Goal: Navigation & Orientation: Go to known website

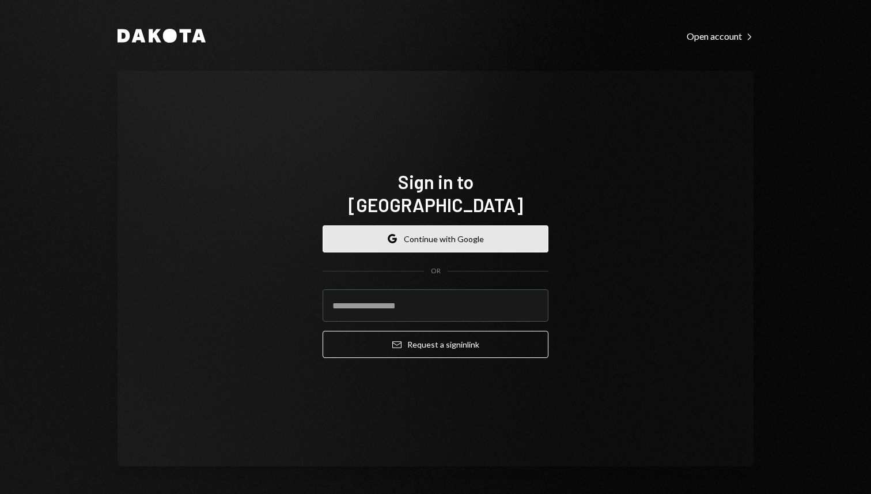
click at [476, 229] on button "Google Continue with Google" at bounding box center [436, 238] width 226 height 27
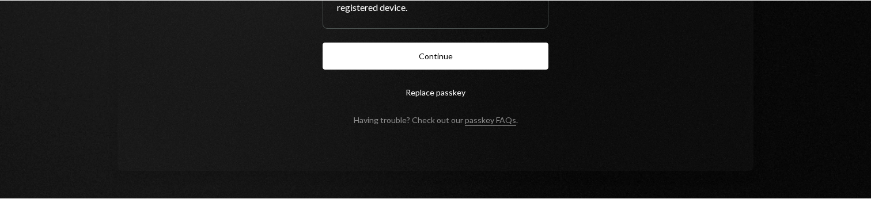
scroll to position [198, 0]
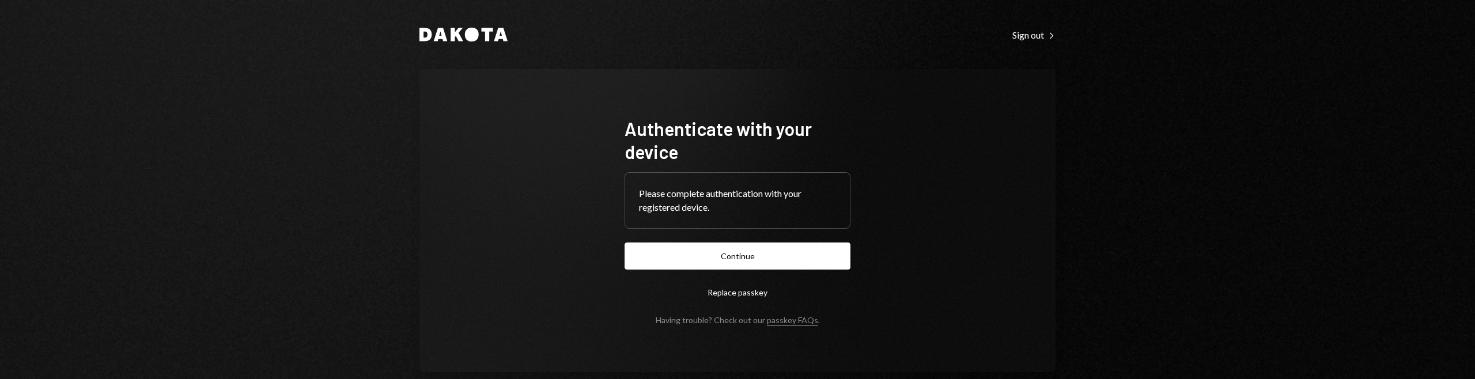
click at [652, 256] on button "Continue" at bounding box center [738, 256] width 226 height 27
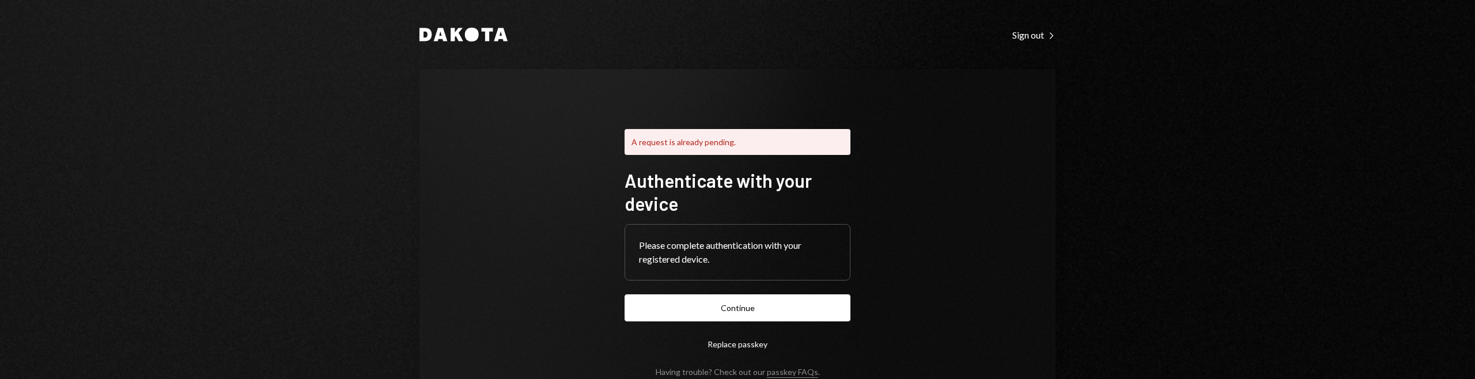
drag, startPoint x: 357, startPoint y: 136, endPoint x: 324, endPoint y: 122, distance: 36.2
click at [354, 135] on div "Dakota Sign out Right Caret A request is already pending. Authenticate with you…" at bounding box center [737, 189] width 1475 height 379
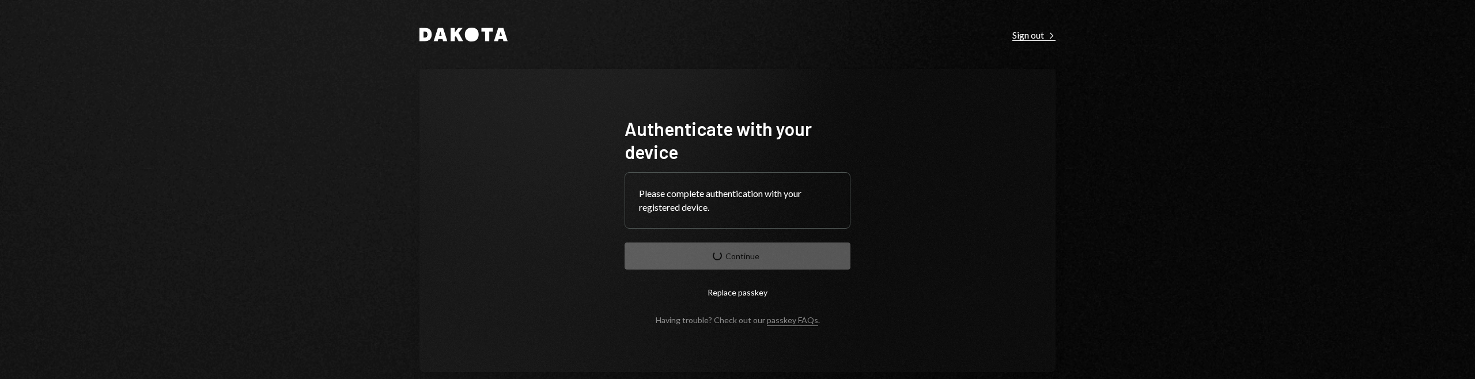
click at [1030, 36] on div "Sign out Right Caret" at bounding box center [1033, 35] width 43 height 12
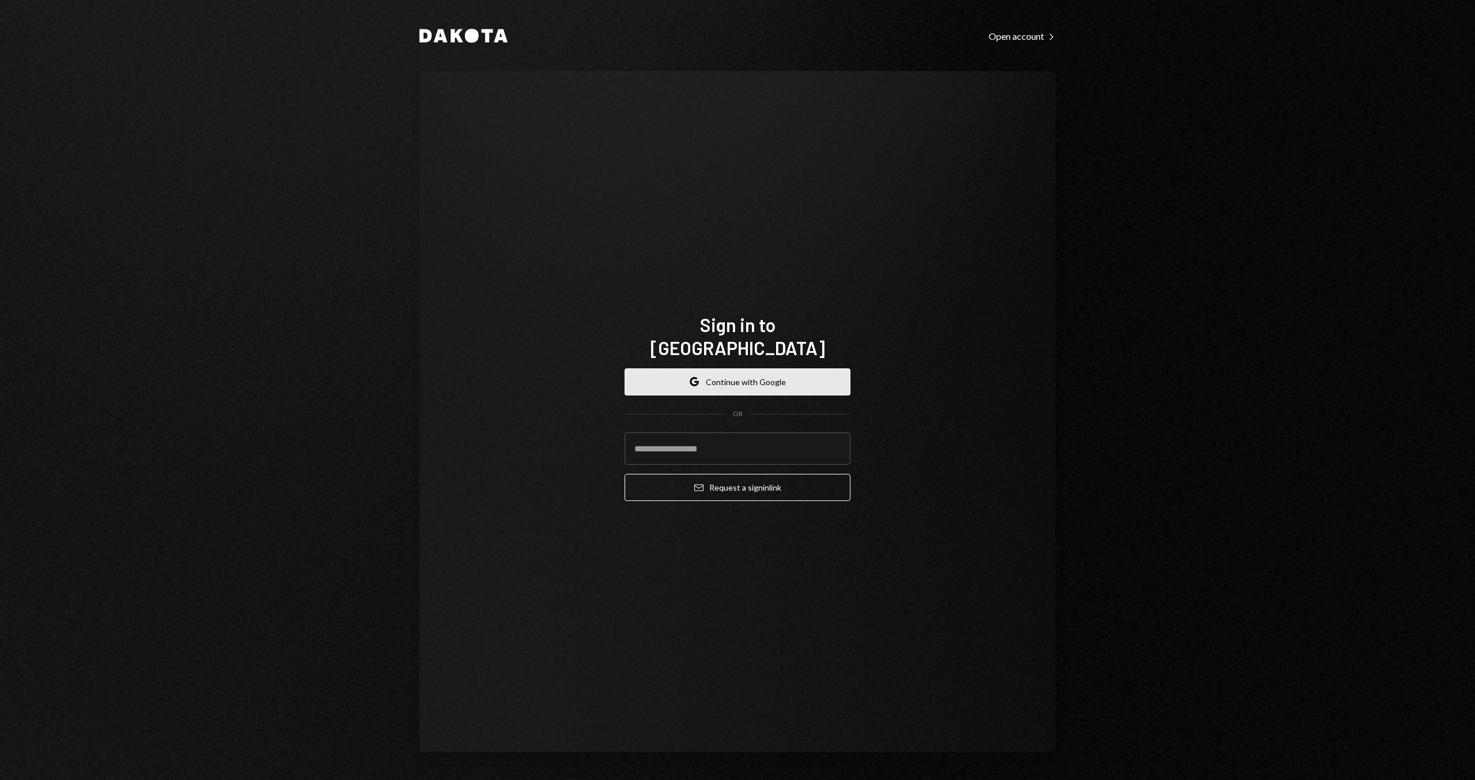
click at [799, 369] on button "Google Continue with Google" at bounding box center [738, 381] width 226 height 27
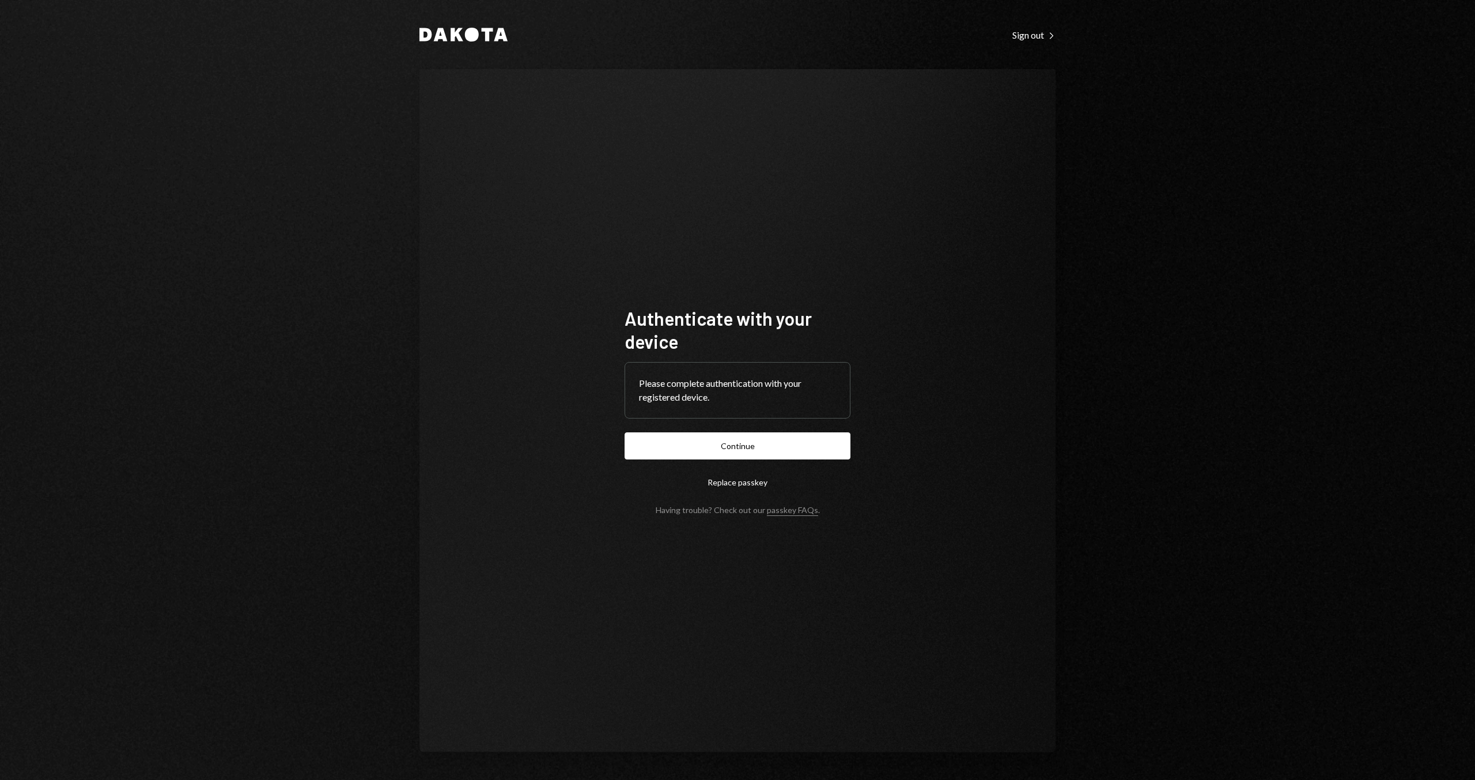
click at [750, 436] on button "Continue" at bounding box center [738, 445] width 226 height 27
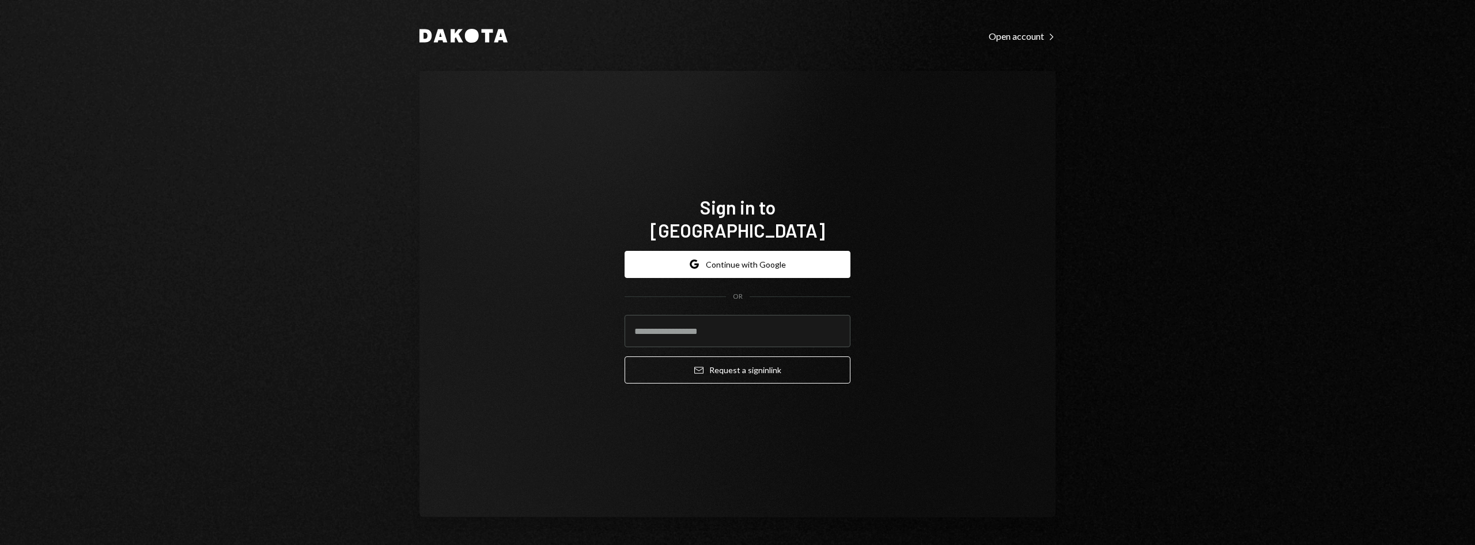
click at [673, 146] on div "Sign in to Dakota Google Continue with Google OR Email Request a sign in link" at bounding box center [737, 294] width 636 height 446
click at [659, 263] on button "Google Continue with Google" at bounding box center [738, 264] width 226 height 27
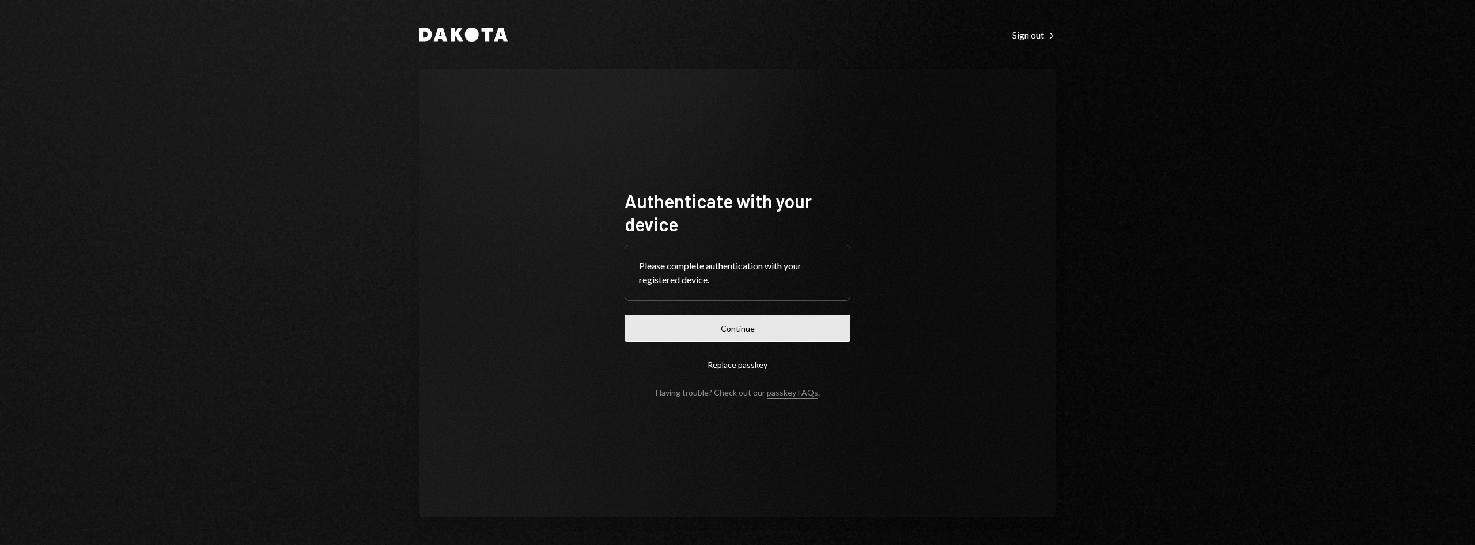
click at [671, 328] on button "Continue" at bounding box center [738, 328] width 226 height 27
